Goal: Information Seeking & Learning: Learn about a topic

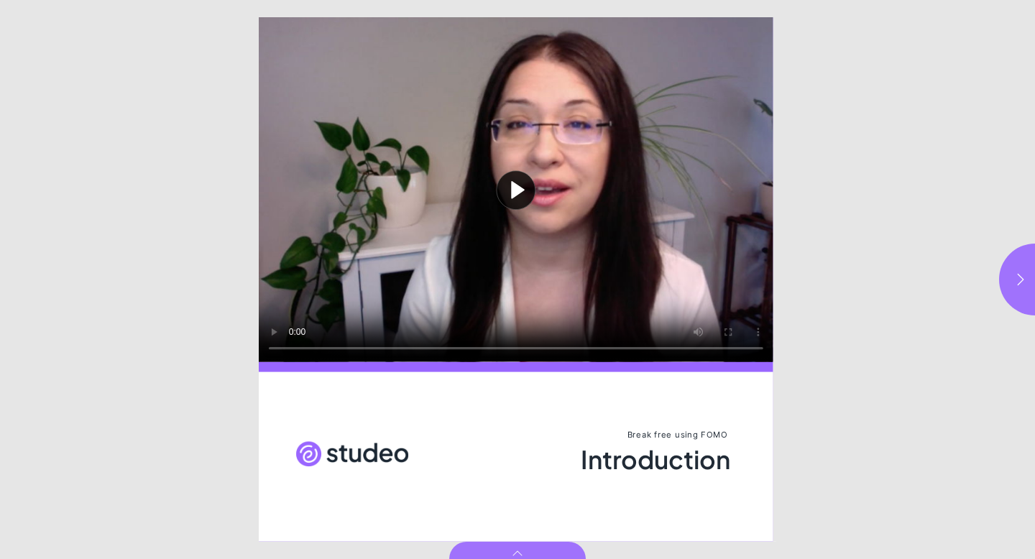
click at [513, 192] on button "Play video" at bounding box center [516, 189] width 514 height 345
click at [1017, 279] on icon "button" at bounding box center [1020, 279] width 14 height 14
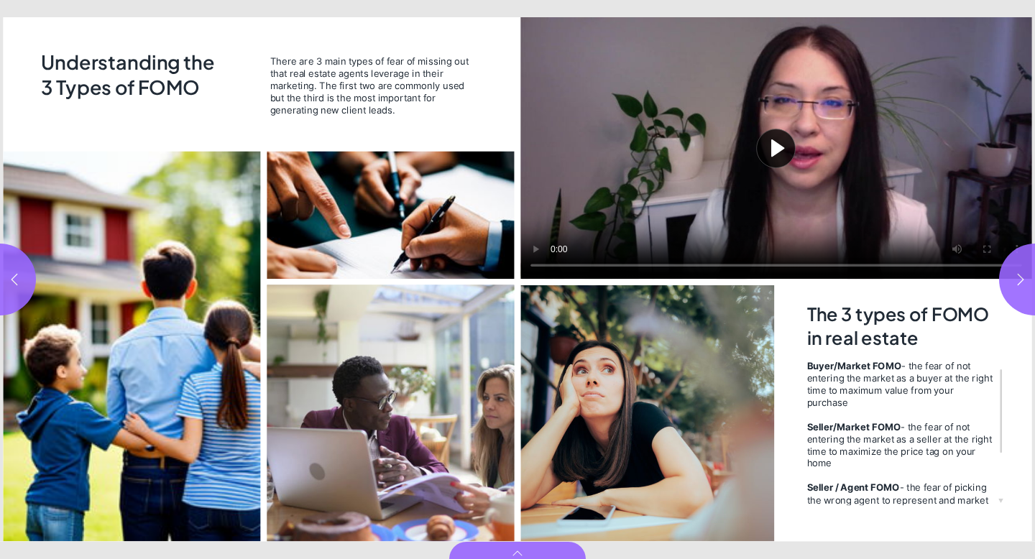
click at [778, 142] on button "Play video" at bounding box center [775, 147] width 511 height 261
click at [1021, 279] on icon "button" at bounding box center [1020, 279] width 14 height 14
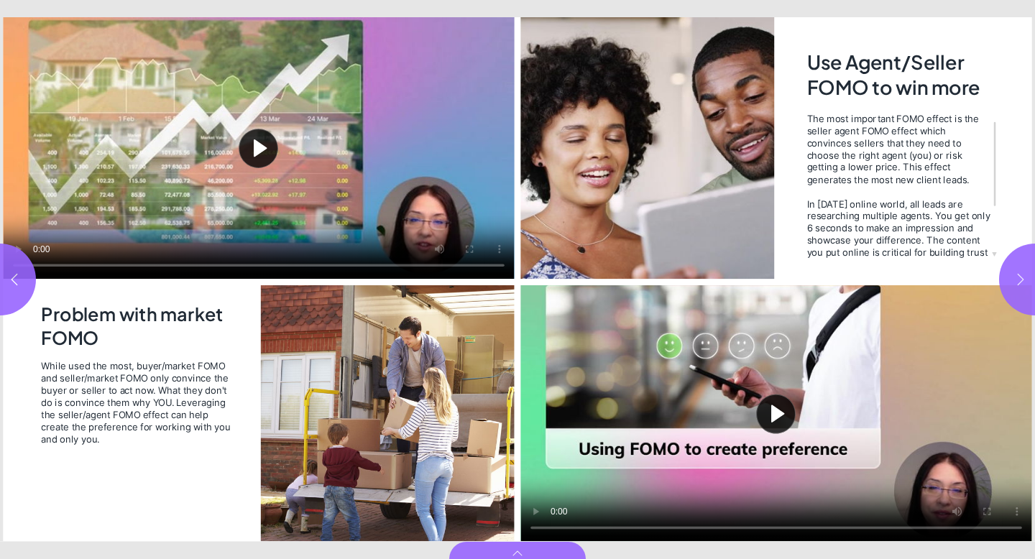
click at [1021, 279] on icon "button" at bounding box center [1020, 279] width 14 height 14
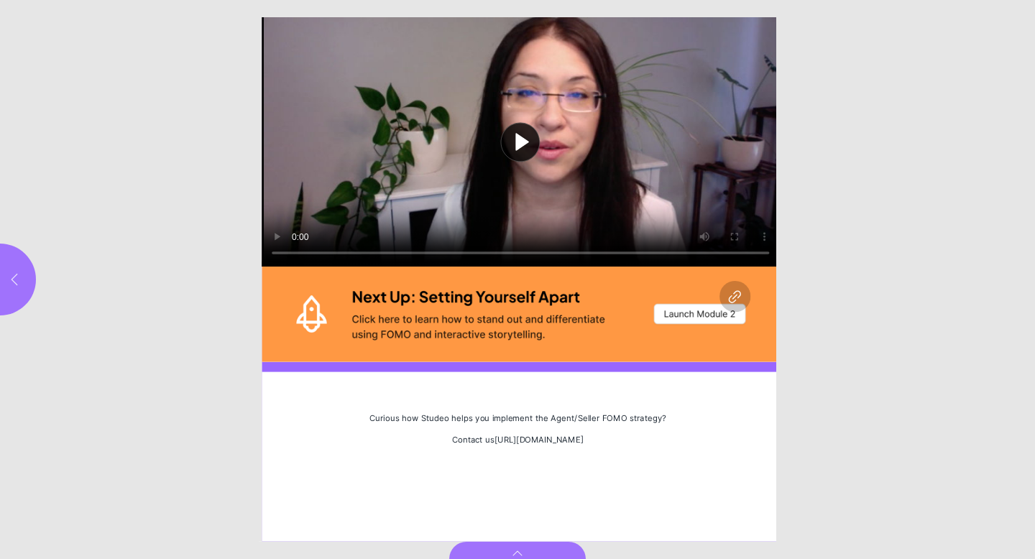
click at [12, 274] on icon "button" at bounding box center [14, 279] width 14 height 14
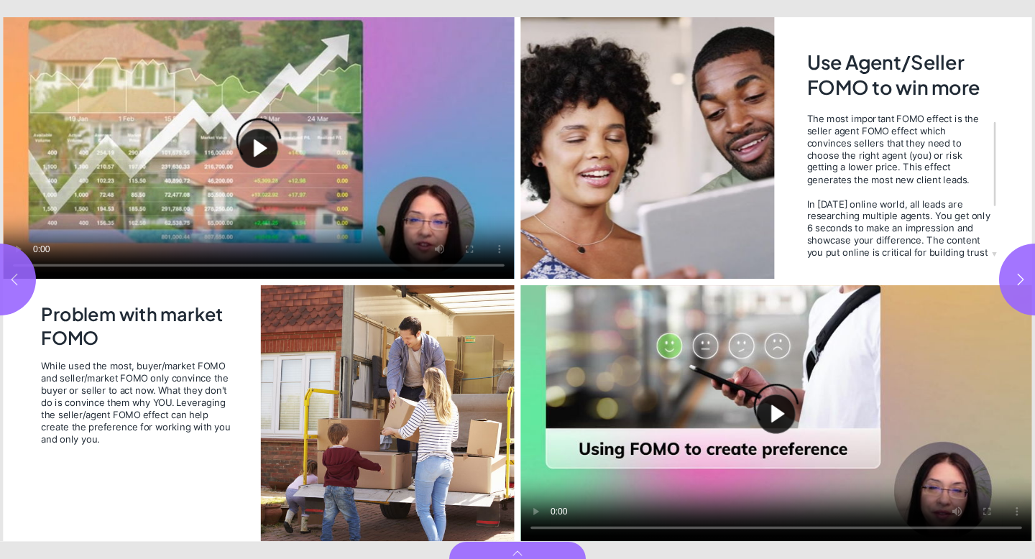
click at [12, 274] on icon "button" at bounding box center [14, 279] width 14 height 14
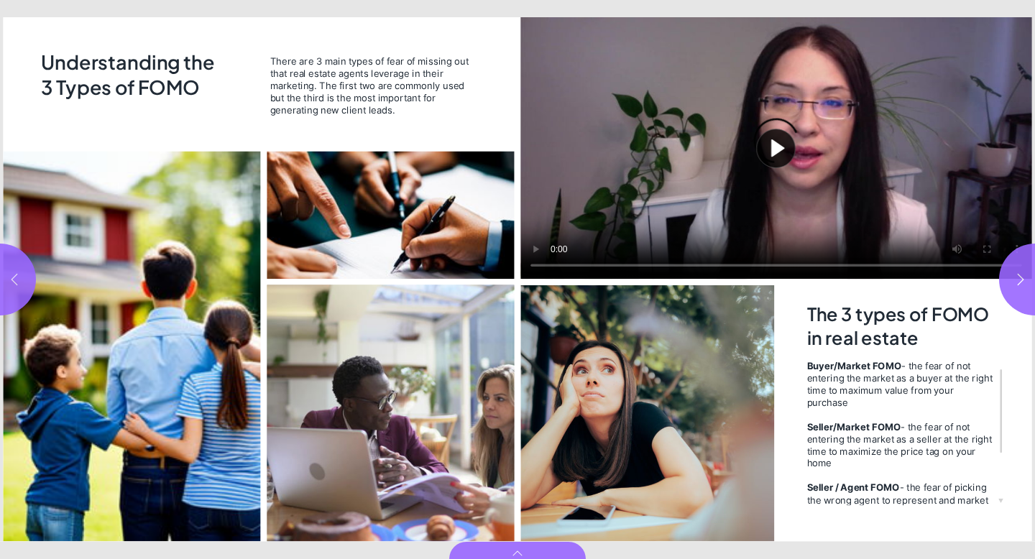
click at [12, 274] on icon "button" at bounding box center [14, 279] width 14 height 14
type input "*"
